Goal: Transaction & Acquisition: Book appointment/travel/reservation

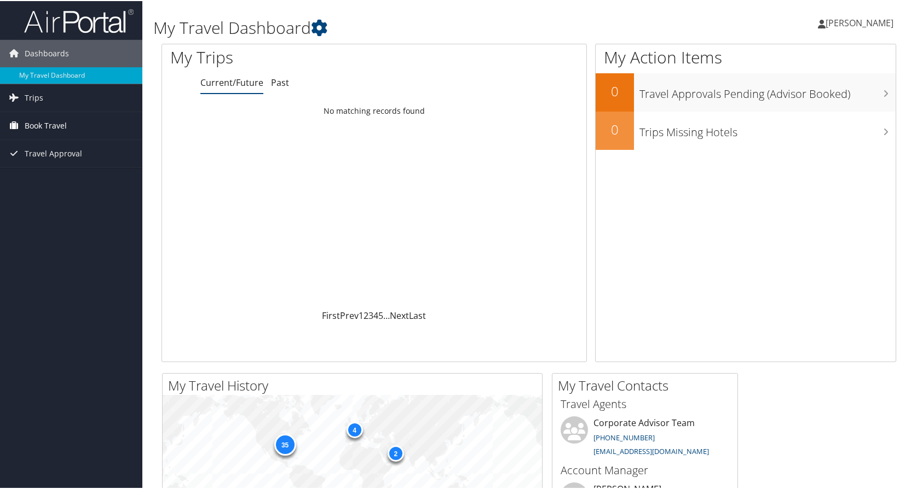
click at [40, 126] on span "Book Travel" at bounding box center [46, 124] width 42 height 27
click at [90, 164] on link "Book/Manage Online Trips" at bounding box center [71, 163] width 142 height 16
